Goal: Check status

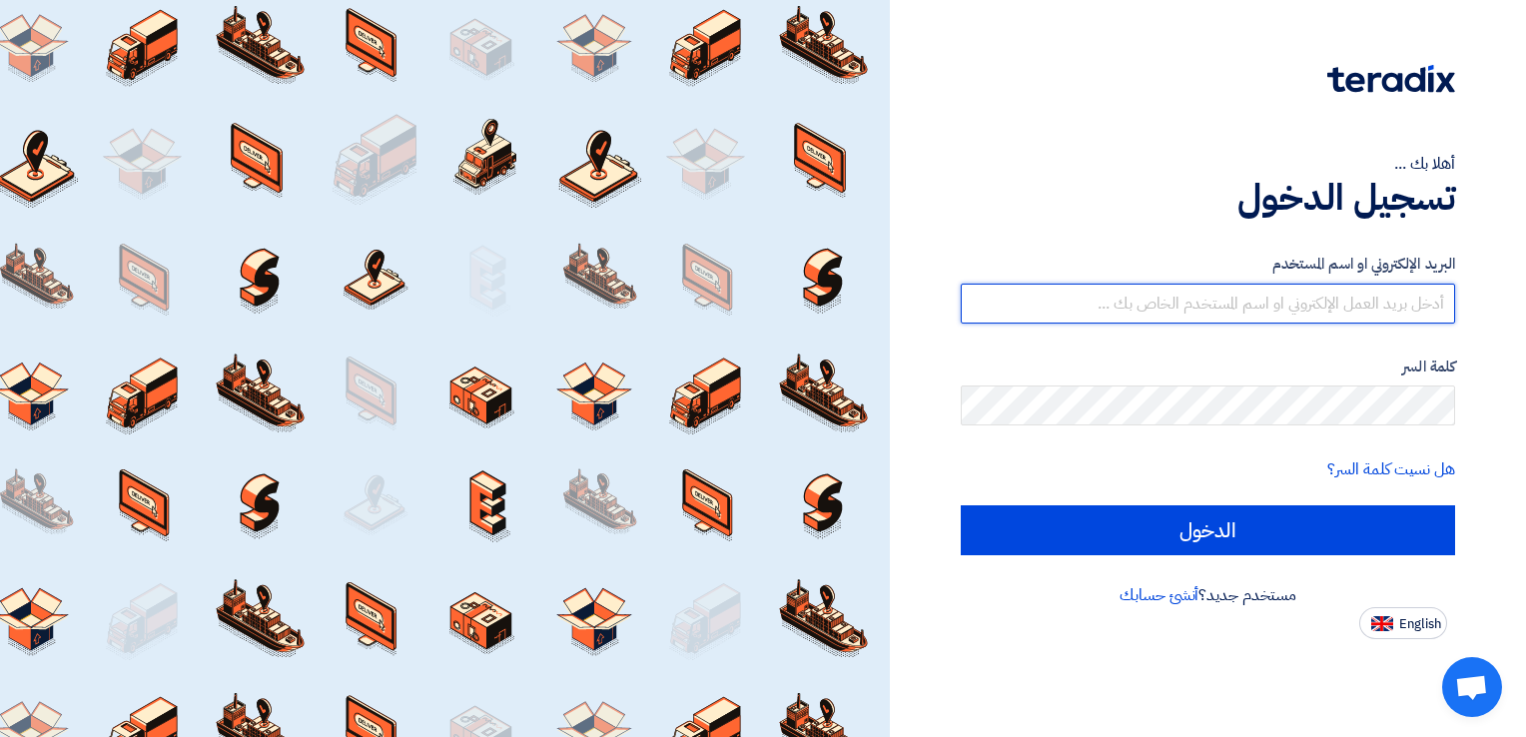
click at [1243, 286] on input "text" at bounding box center [1208, 304] width 494 height 40
type input "[DEMOGRAPHIC_DATA][EMAIL_ADDRESS][DOMAIN_NAME]"
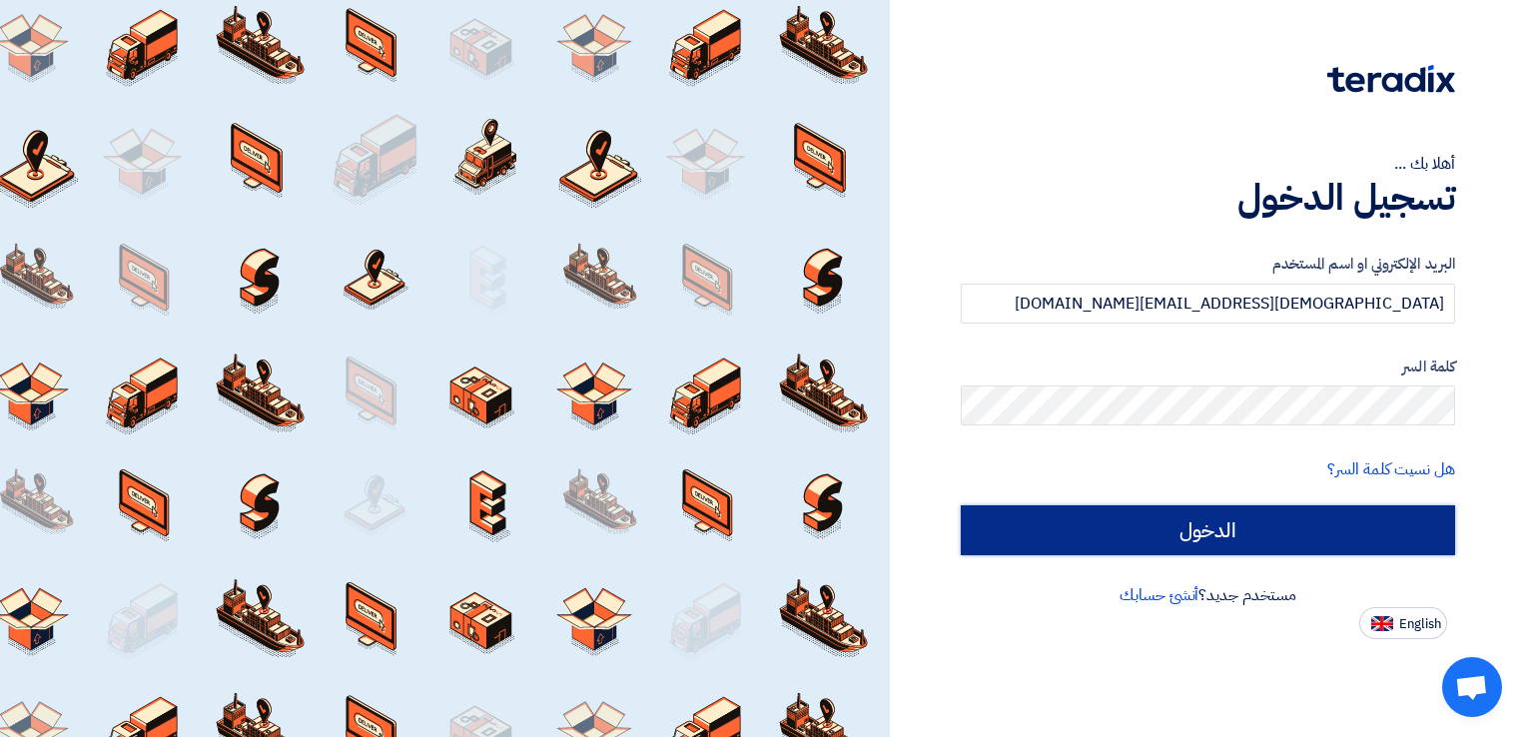
click at [1240, 511] on input "الدخول" at bounding box center [1208, 530] width 494 height 50
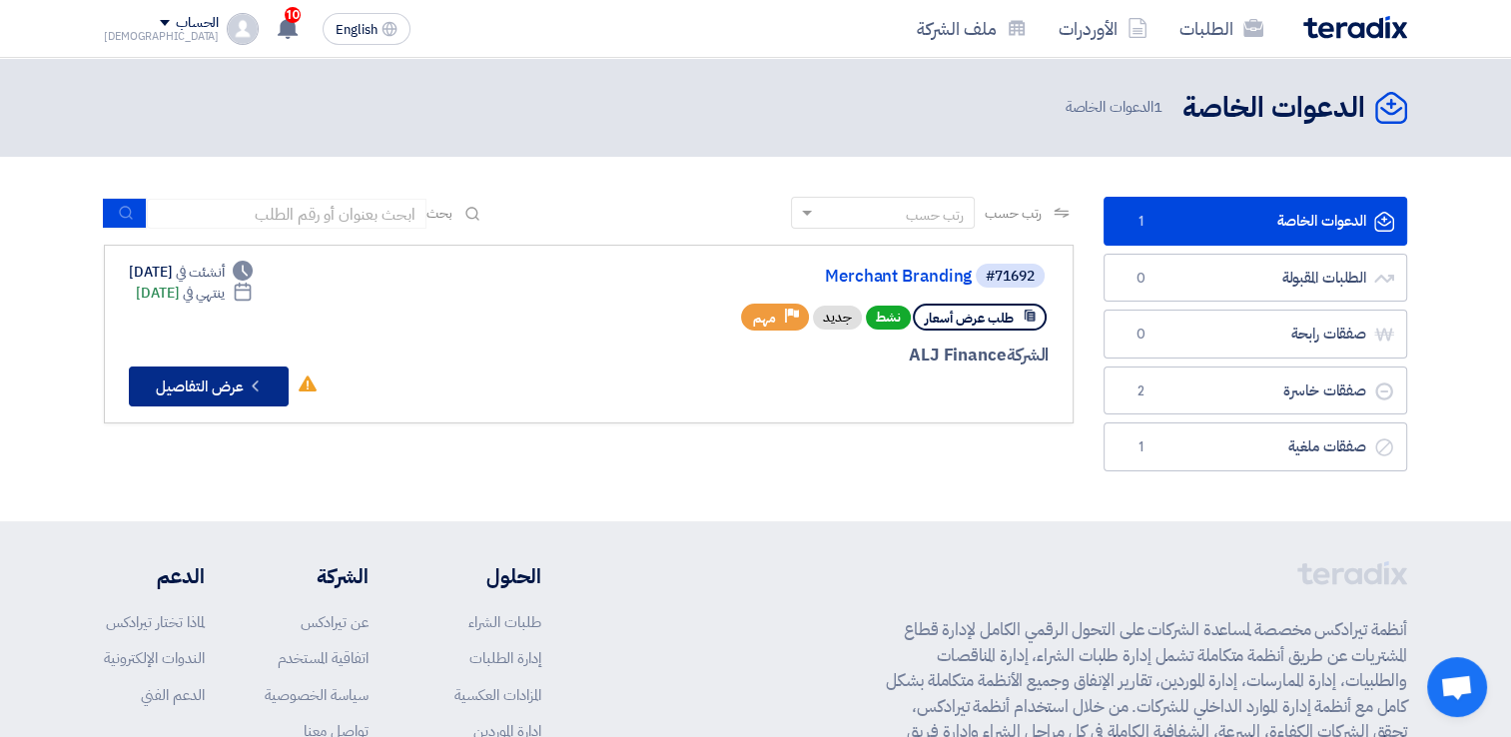
click at [228, 390] on button "Check details عرض التفاصيل" at bounding box center [209, 387] width 160 height 40
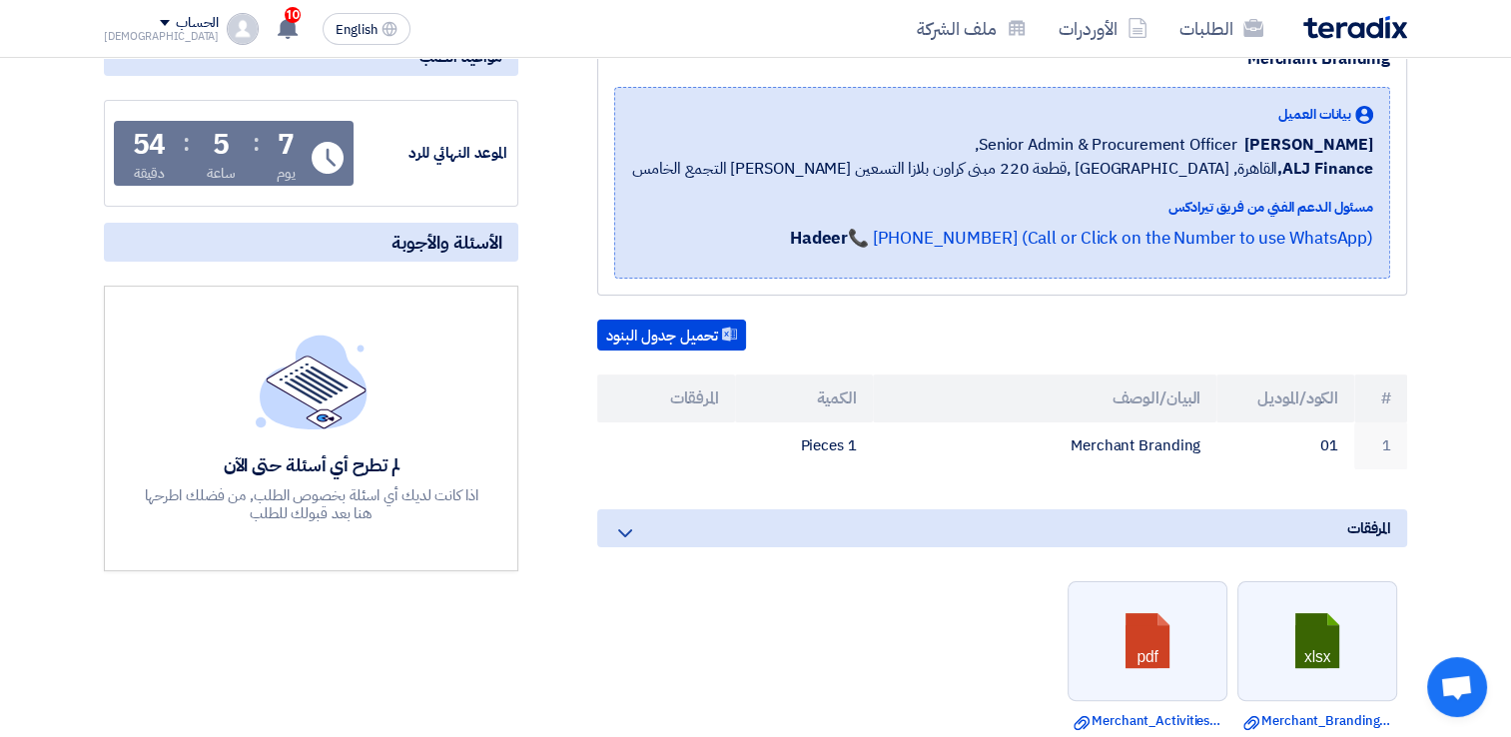
scroll to position [400, 0]
